Goal: Task Accomplishment & Management: Use online tool/utility

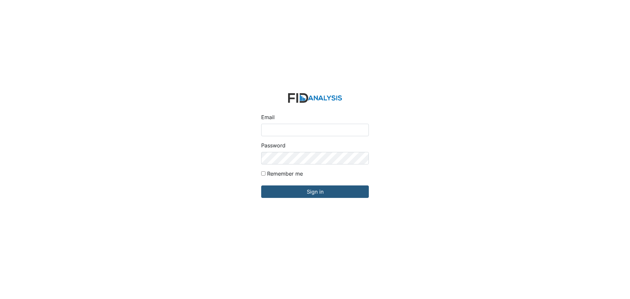
type input "[EMAIL_ADDRESS][DOMAIN_NAME]"
click at [261, 185] on input "Sign in" at bounding box center [315, 191] width 108 height 12
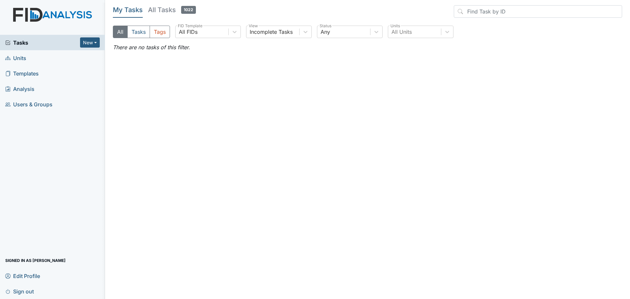
click at [22, 58] on span "Units" at bounding box center [15, 58] width 21 height 10
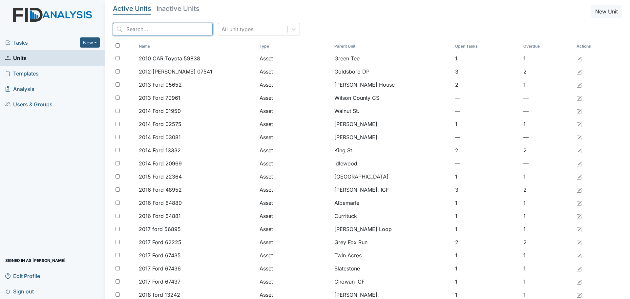
click at [127, 31] on input "search" at bounding box center [163, 29] width 100 height 12
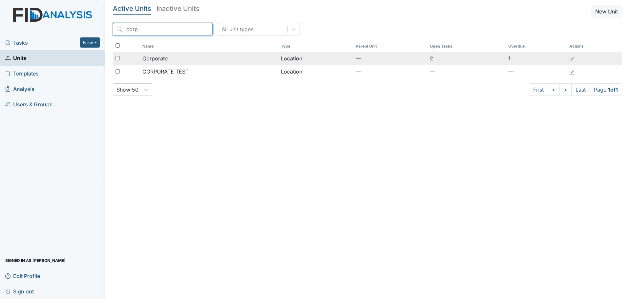
type input "corp"
click at [141, 57] on td "Corporate" at bounding box center [209, 58] width 139 height 13
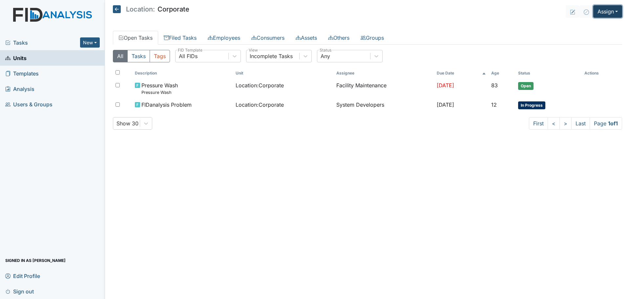
click at [604, 11] on button "Assign" at bounding box center [607, 11] width 29 height 12
click at [601, 38] on link "Assign Inspection" at bounding box center [592, 37] width 59 height 11
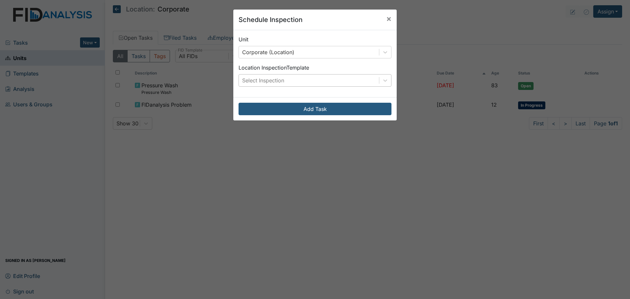
click at [357, 80] on div "Select Inspection" at bounding box center [309, 80] width 140 height 12
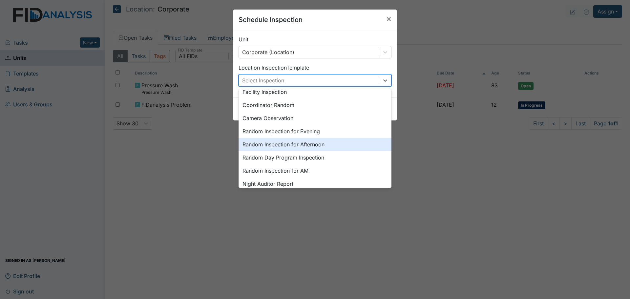
scroll to position [66, 0]
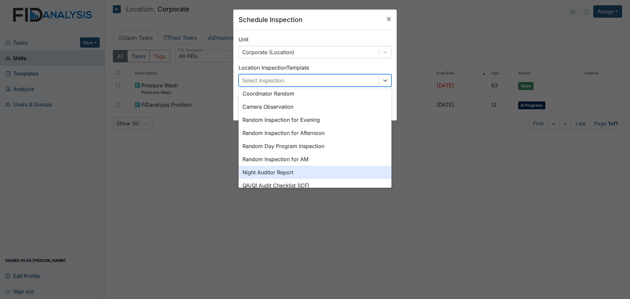
click at [269, 172] on div "Night Auditor Report" at bounding box center [315, 172] width 153 height 13
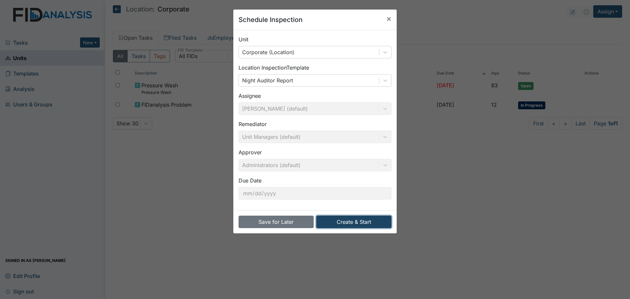
click at [353, 220] on button "Create & Start" at bounding box center [353, 222] width 75 height 12
